Goal: Task Accomplishment & Management: Use online tool/utility

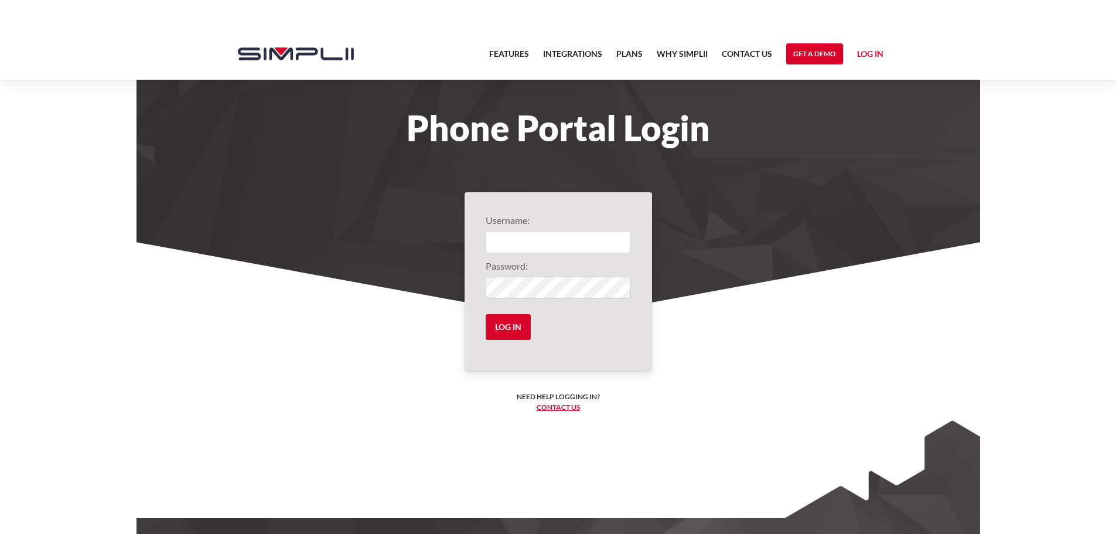
click at [863, 57] on link "Log in" at bounding box center [870, 56] width 26 height 18
click at [853, 87] on link "Manager Portal" at bounding box center [847, 89] width 74 height 19
type input "1013@ThirdGenerationHomeImprovement"
click at [511, 329] on input "Log in" at bounding box center [508, 327] width 45 height 26
click at [875, 56] on link "Log in" at bounding box center [870, 56] width 26 height 18
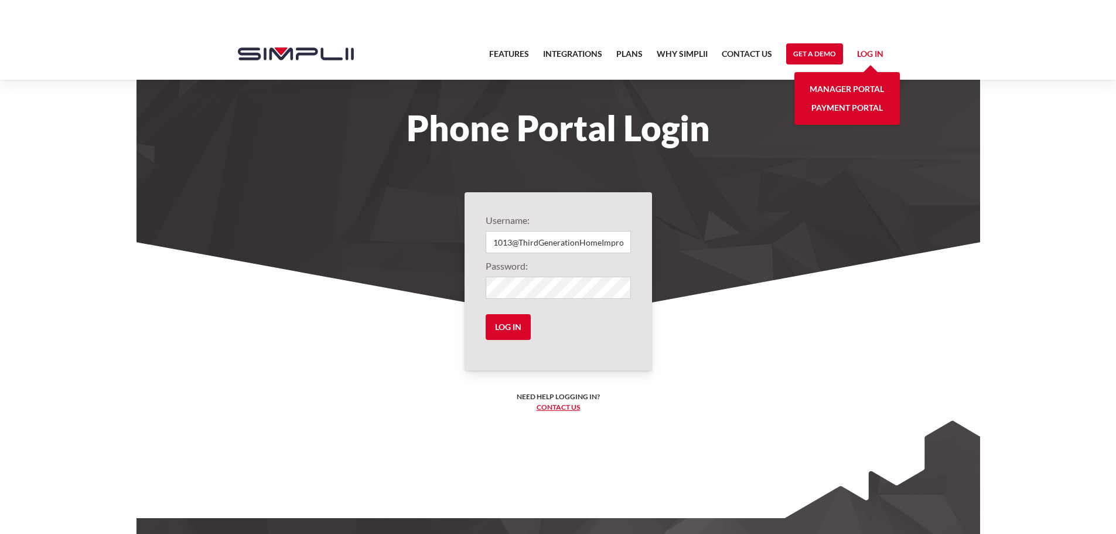
click at [853, 90] on link "Manager Portal" at bounding box center [847, 89] width 74 height 19
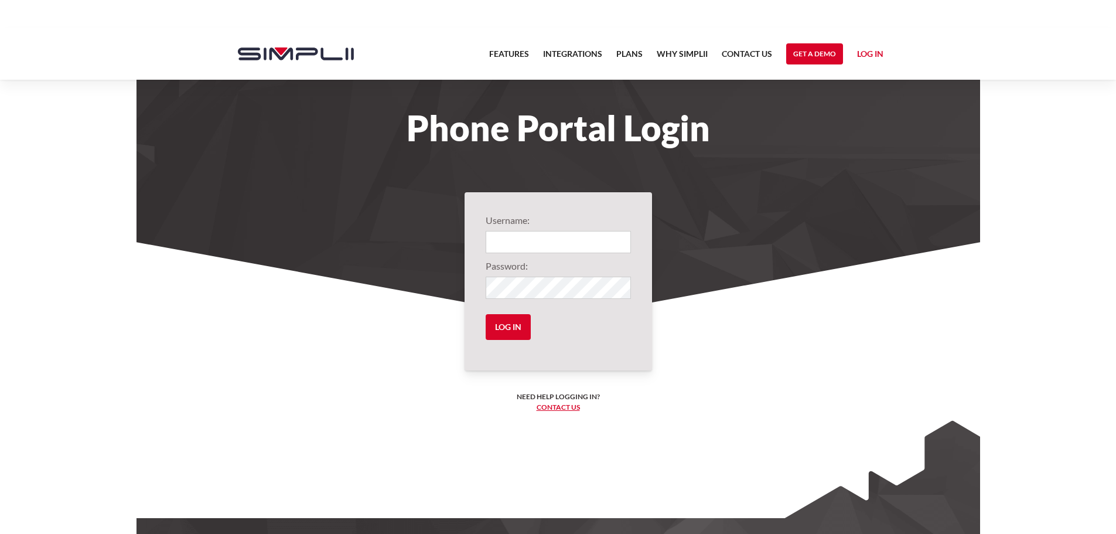
click at [870, 56] on link "Log in" at bounding box center [870, 56] width 26 height 18
